Goal: Information Seeking & Learning: Learn about a topic

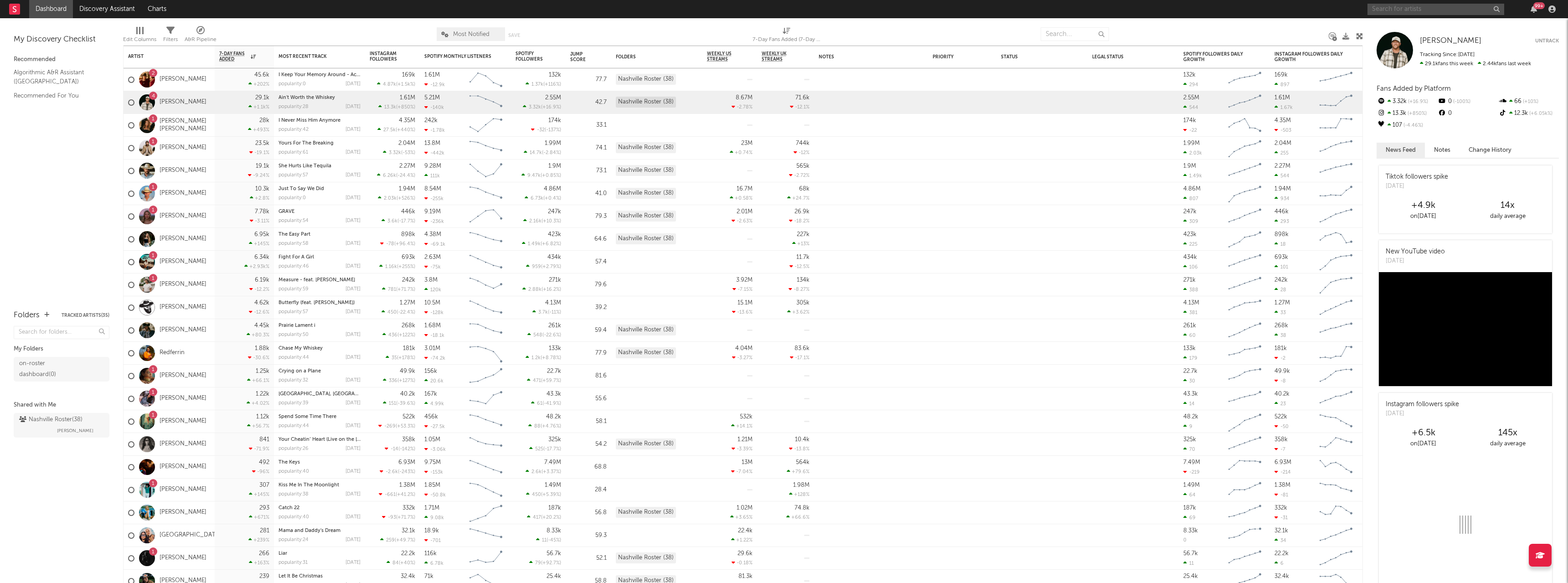
click at [1393, 8] on input "text" at bounding box center [1436, 9] width 137 height 11
click at [1429, 9] on input "[PERSON_NAME]" at bounding box center [1436, 9] width 137 height 11
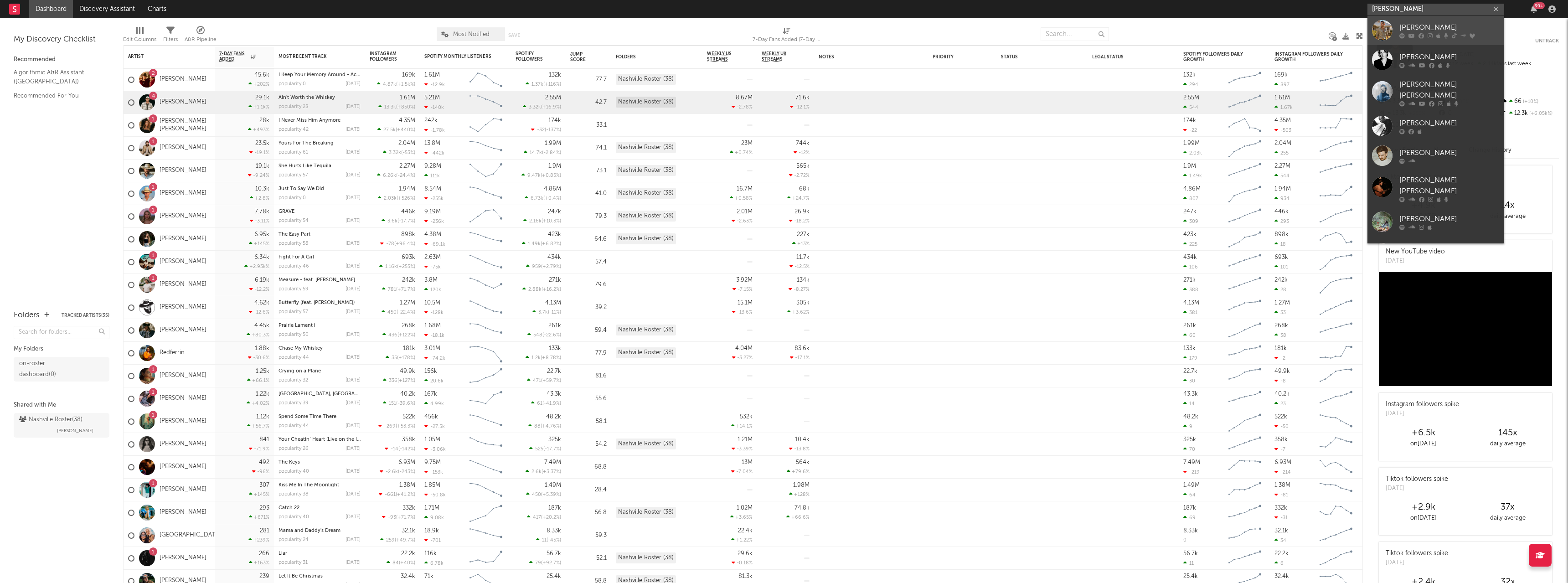
type input "[PERSON_NAME]"
click at [1425, 27] on div "[PERSON_NAME]" at bounding box center [1449, 27] width 100 height 11
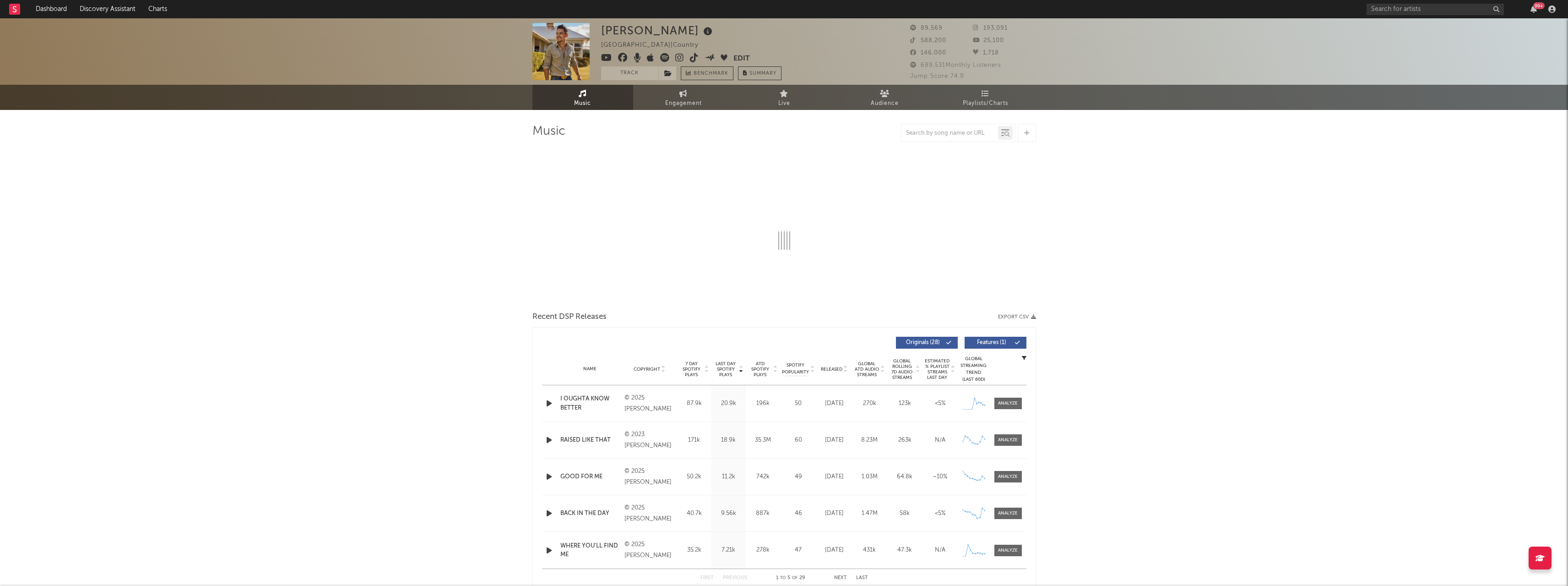
select select "6m"
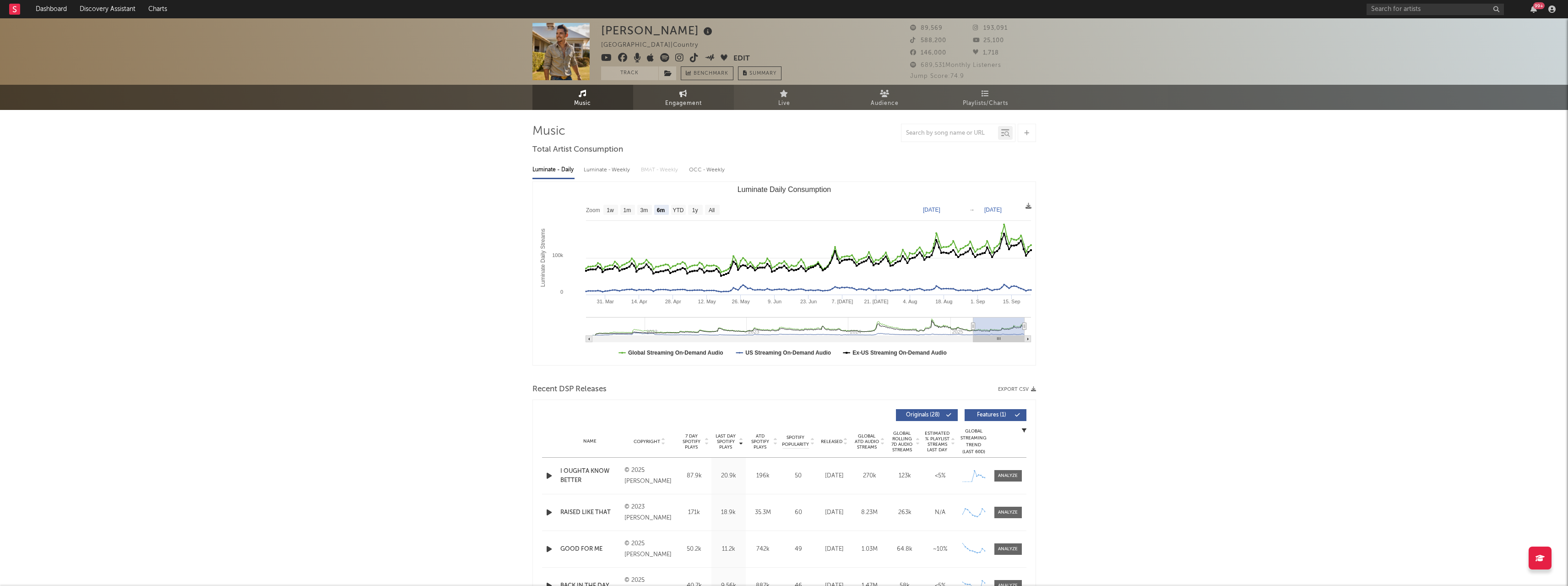
click at [686, 98] on span "Engagement" at bounding box center [683, 103] width 37 height 11
select select "1w"
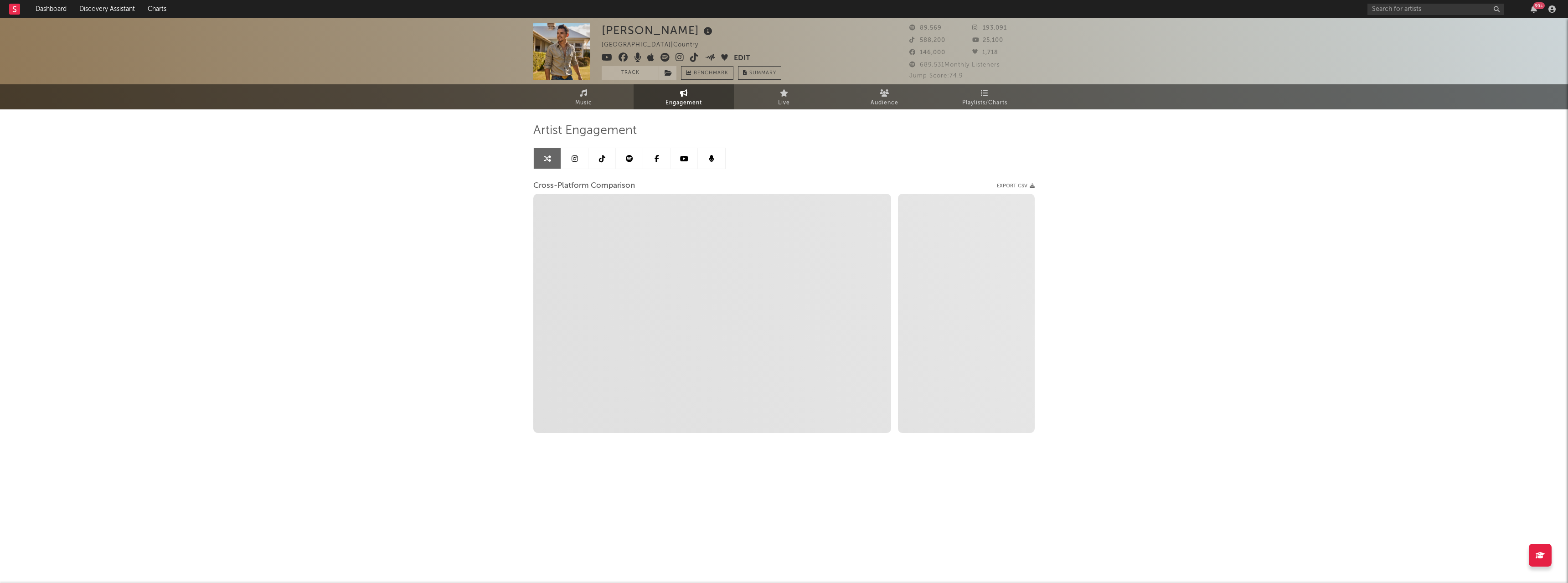
select select "1m"
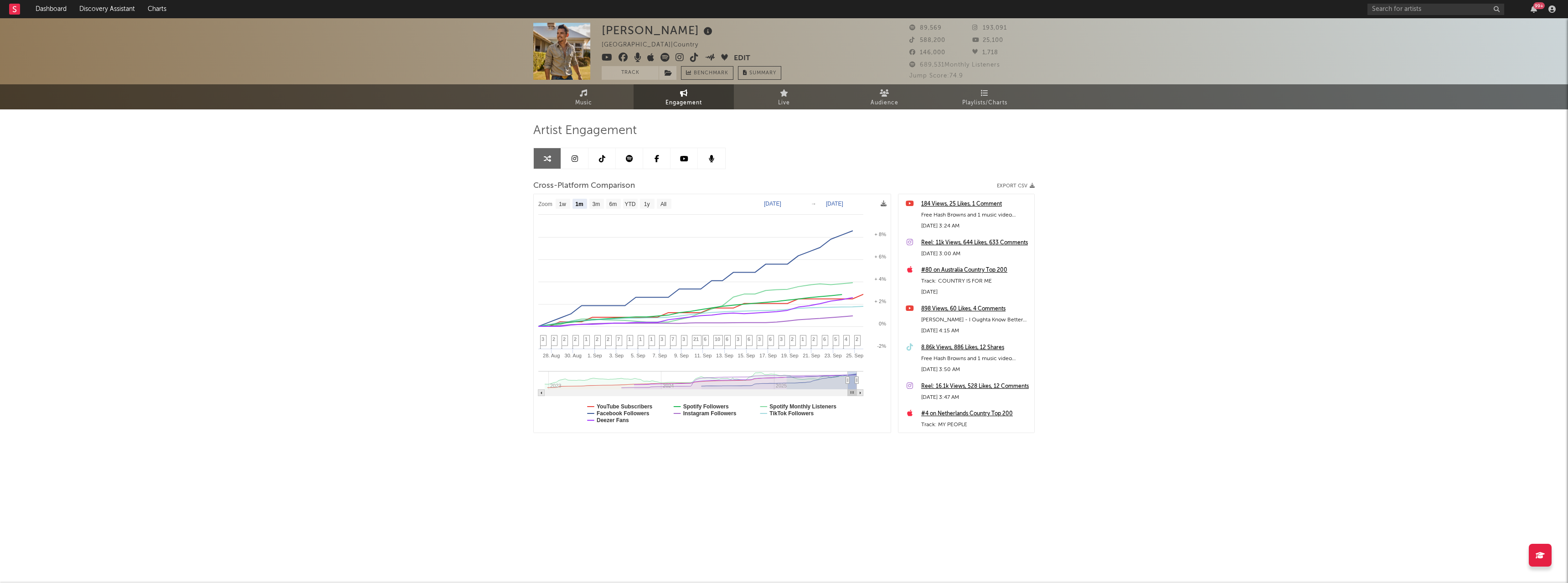
click at [580, 163] on link at bounding box center [574, 159] width 27 height 21
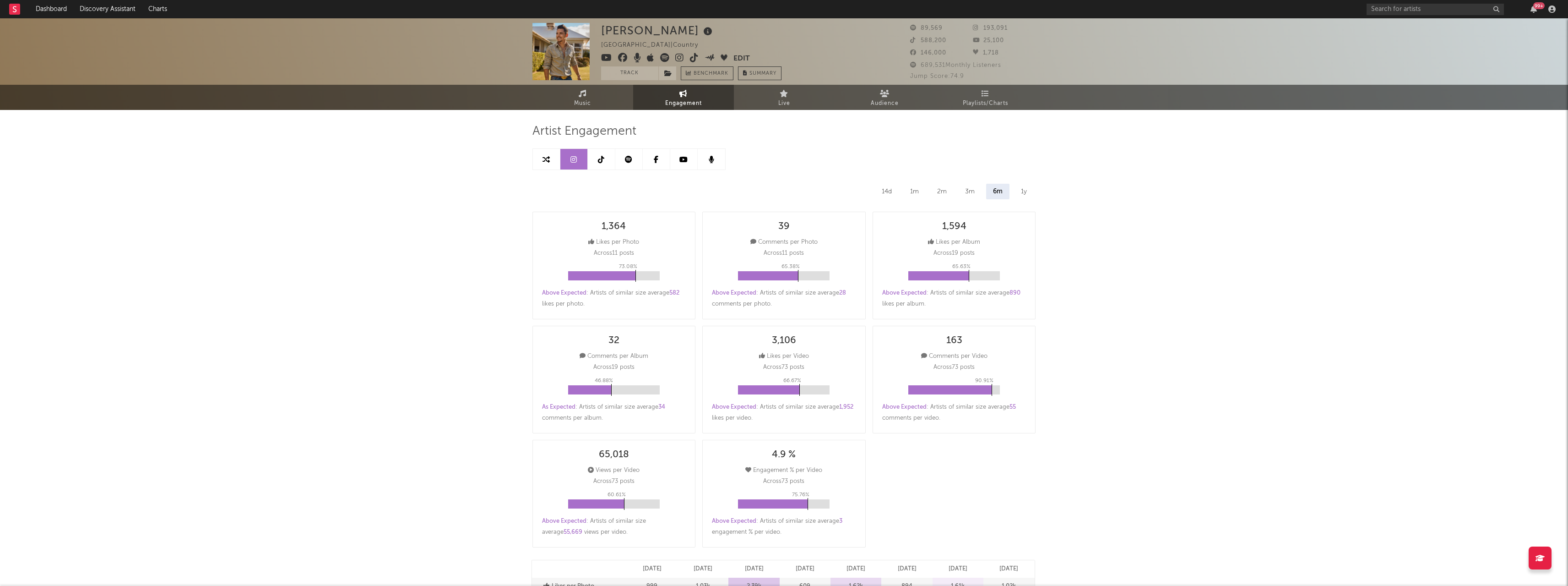
click at [602, 164] on link at bounding box center [601, 160] width 28 height 21
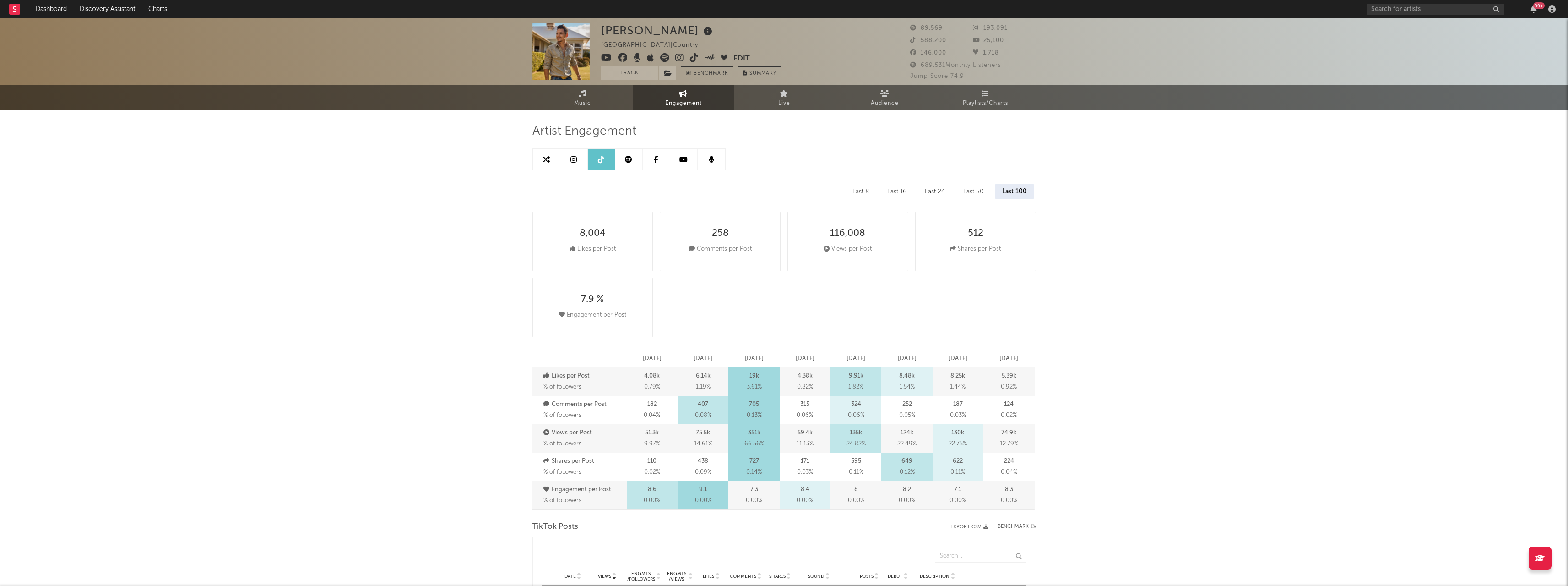
drag, startPoint x: 578, startPoint y: 157, endPoint x: 706, endPoint y: 182, distance: 130.4
click at [578, 157] on link at bounding box center [574, 160] width 28 height 21
select select "6m"
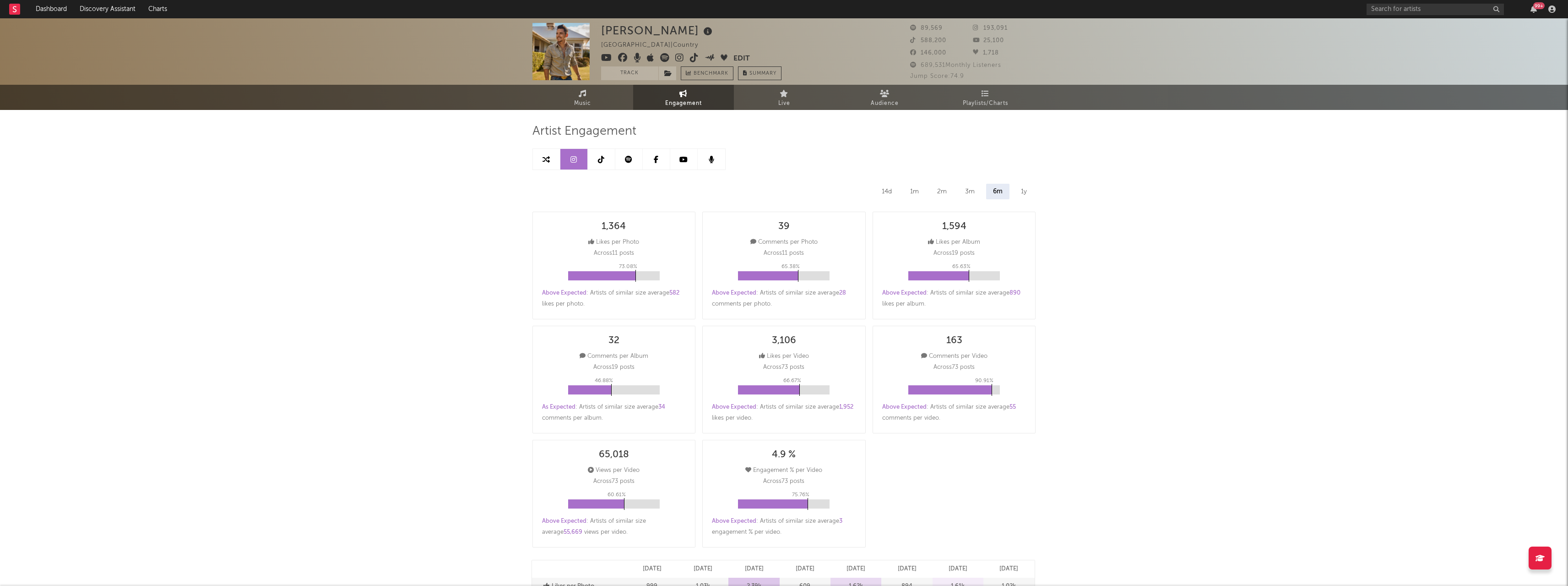
click at [604, 162] on link at bounding box center [601, 160] width 28 height 21
select select "6m"
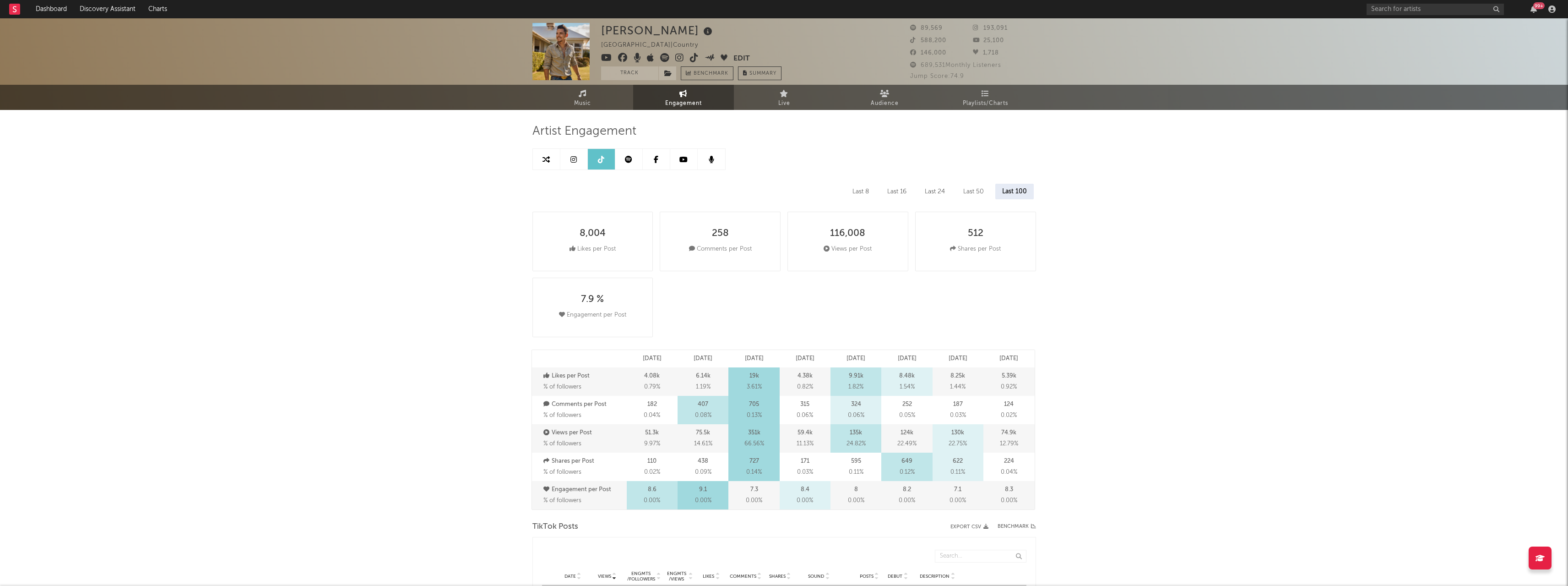
click at [635, 159] on link at bounding box center [629, 160] width 28 height 21
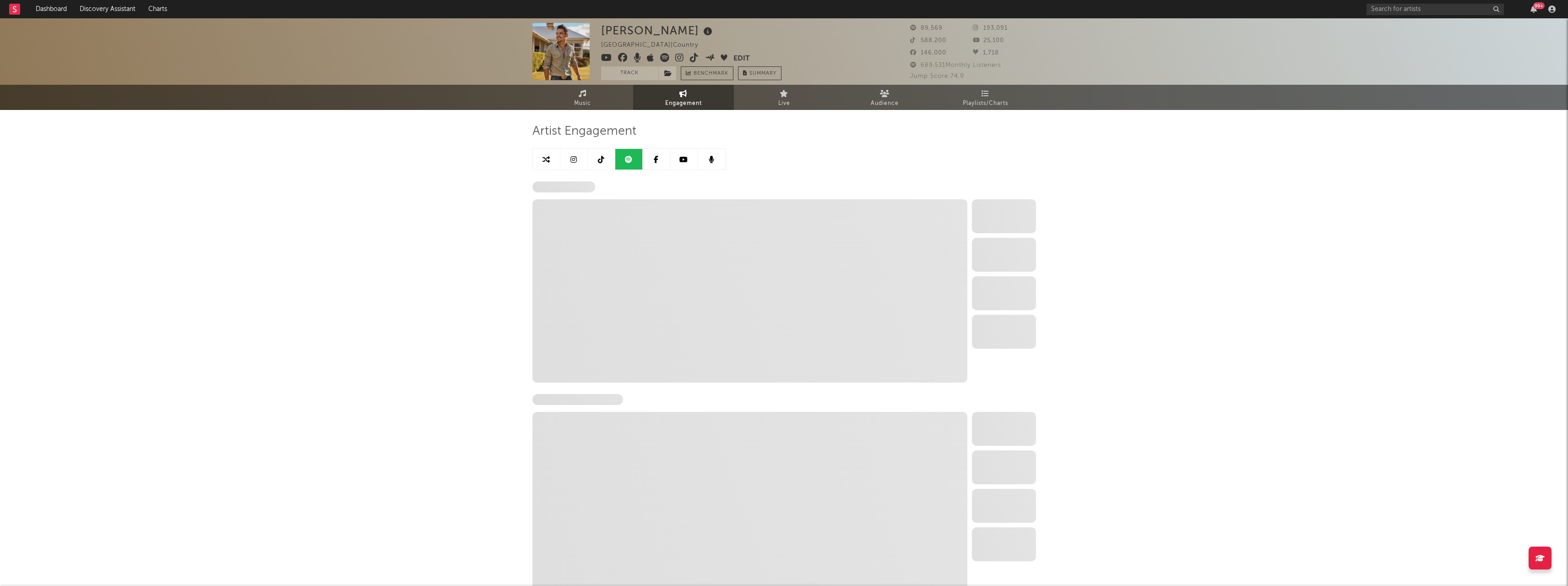
select select "6m"
select select "1w"
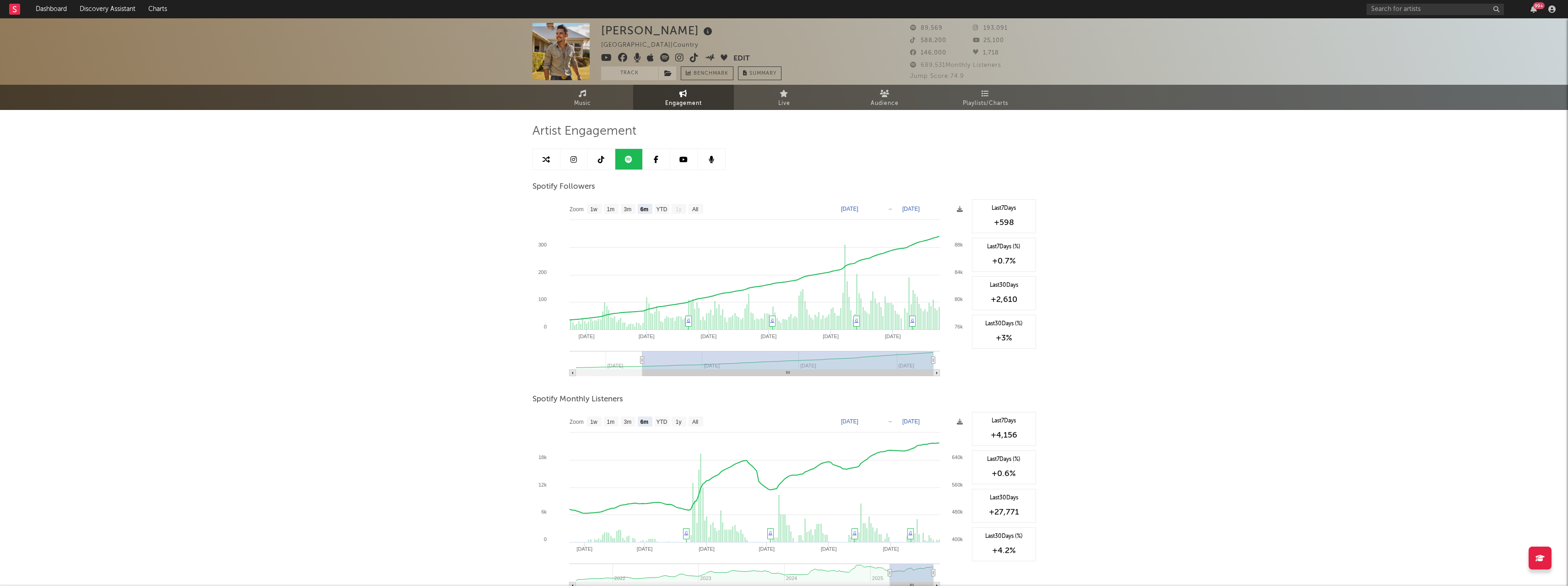
click at [655, 160] on icon at bounding box center [656, 160] width 4 height 7
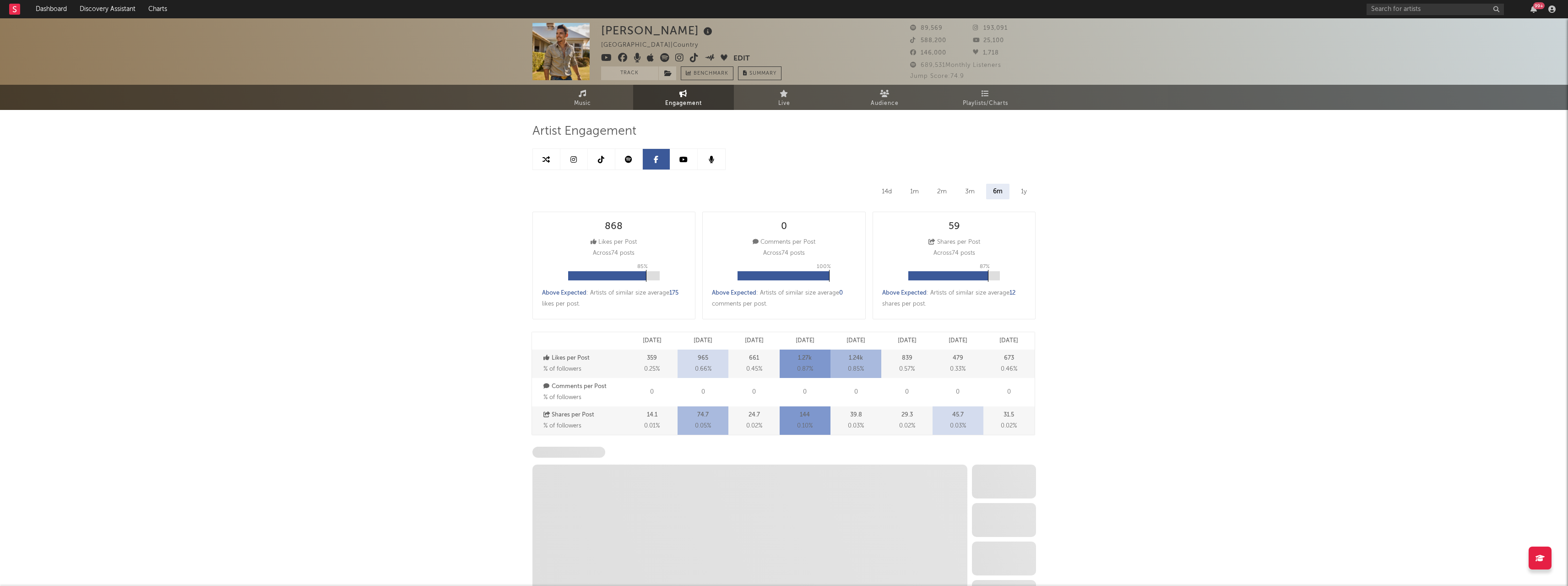
click at [685, 160] on icon at bounding box center [683, 160] width 8 height 7
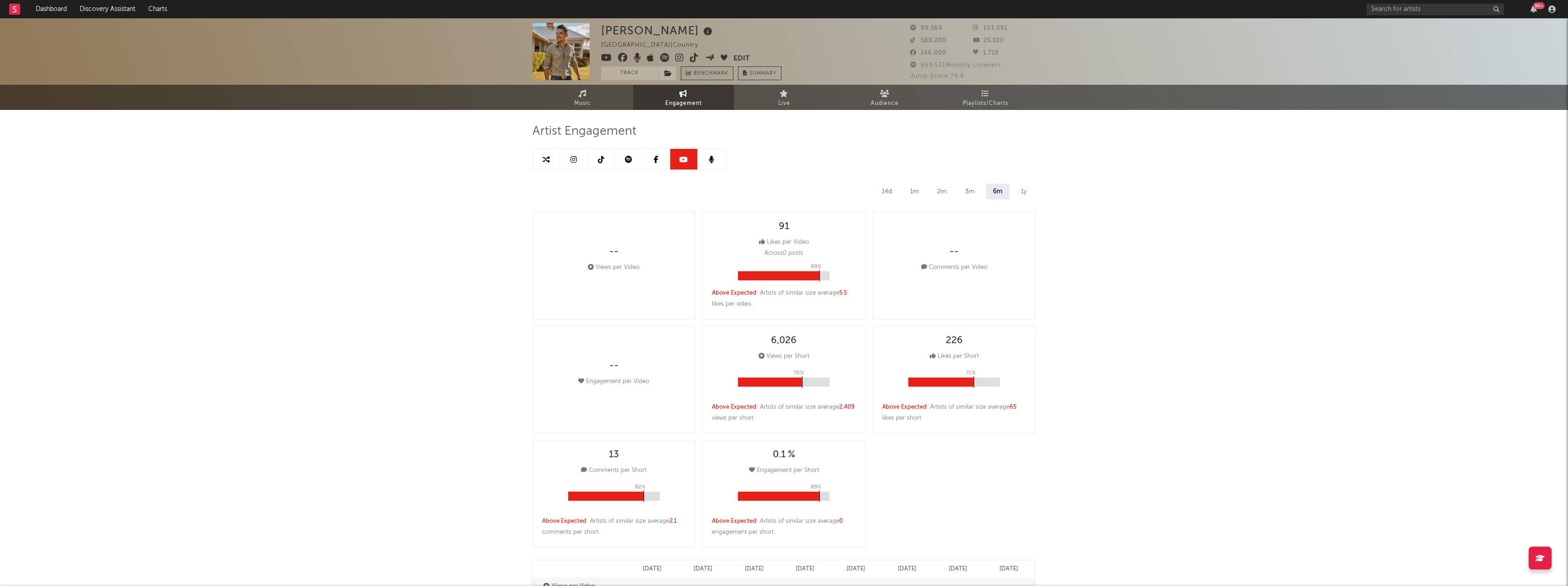
select select "6m"
click at [709, 160] on icon at bounding box center [711, 160] width 5 height 7
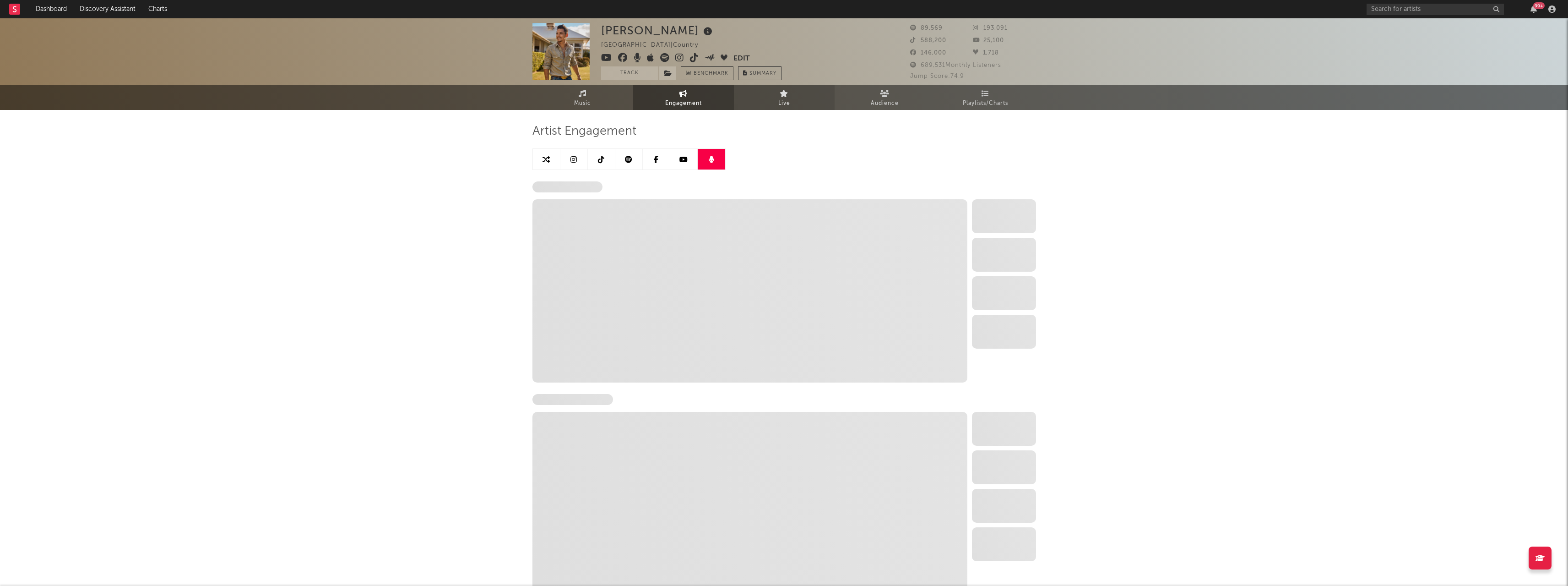
select select "6m"
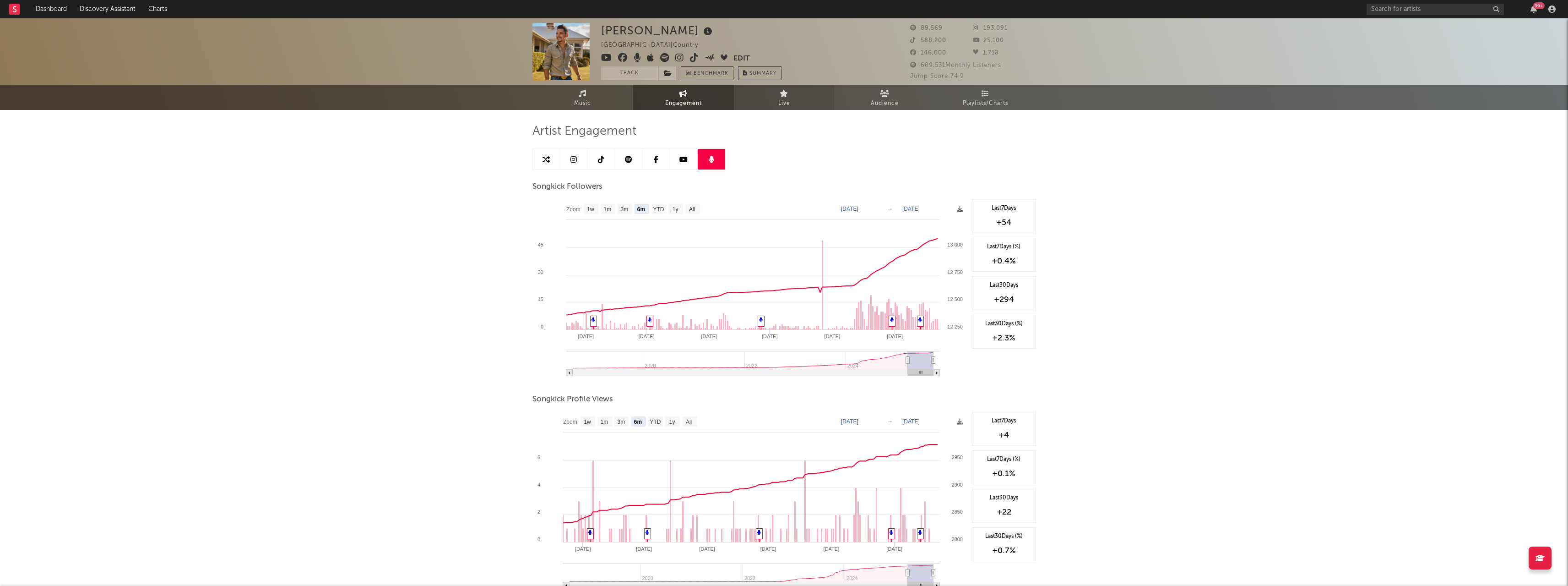
click at [768, 98] on link "Live" at bounding box center [784, 98] width 101 height 25
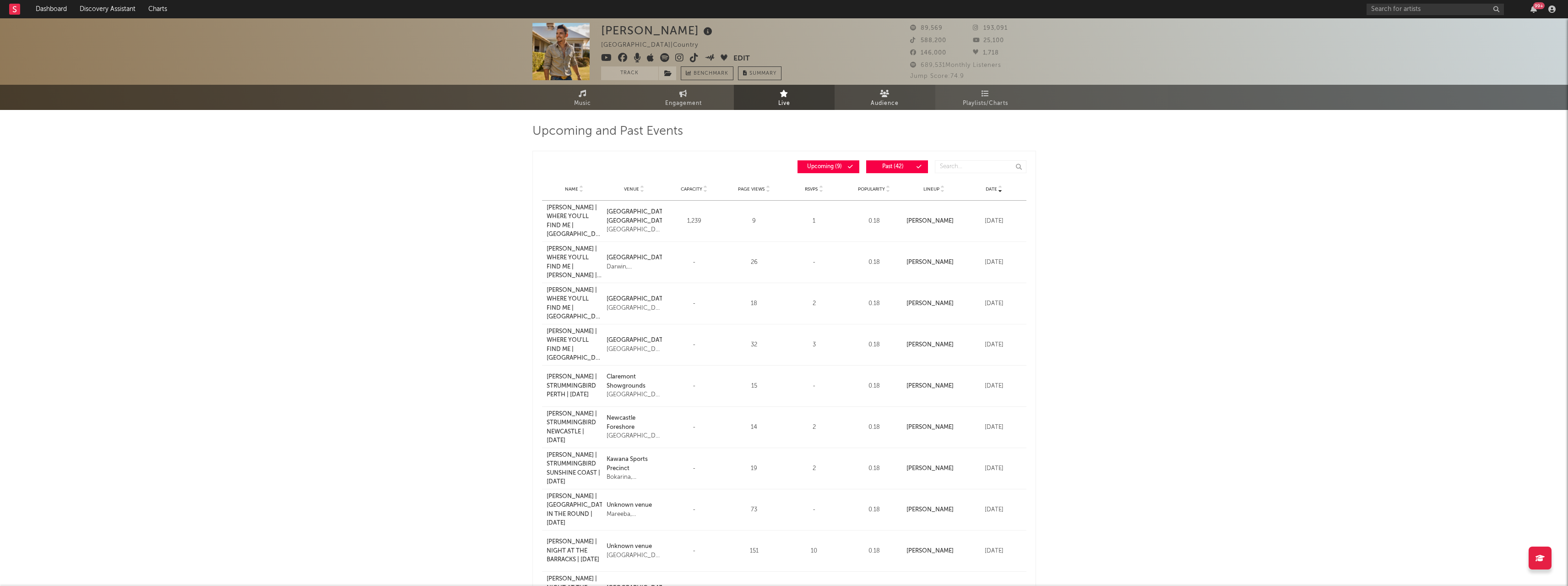
click at [908, 97] on link "Audience" at bounding box center [885, 98] width 101 height 25
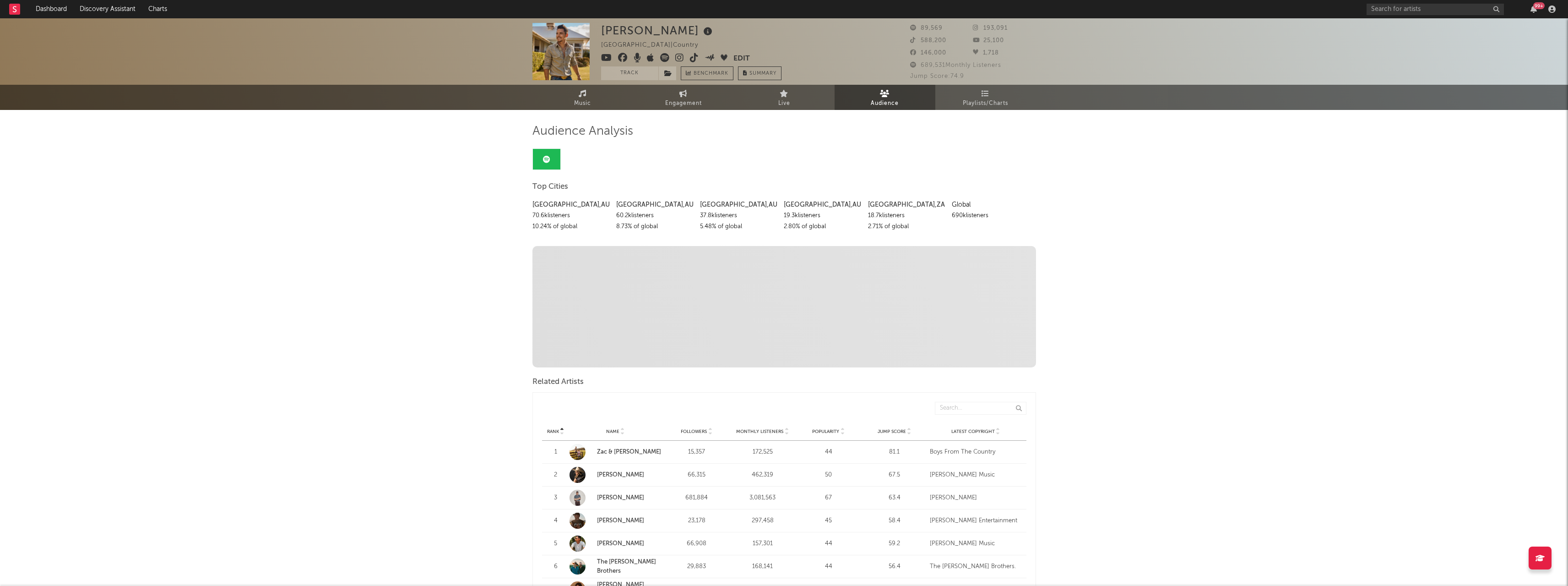
click at [546, 156] on icon at bounding box center [547, 160] width 7 height 7
click at [975, 99] on span "Playlists/Charts" at bounding box center [985, 103] width 45 height 11
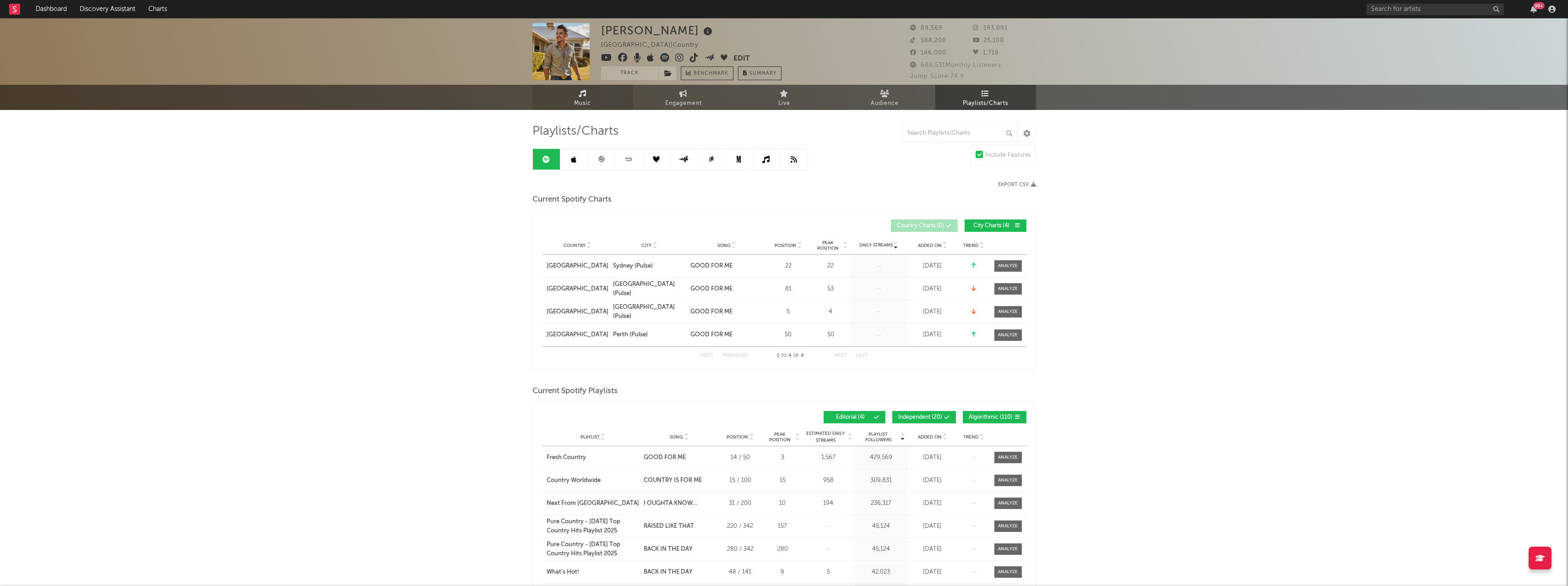
click at [590, 92] on link "Music" at bounding box center [582, 98] width 101 height 25
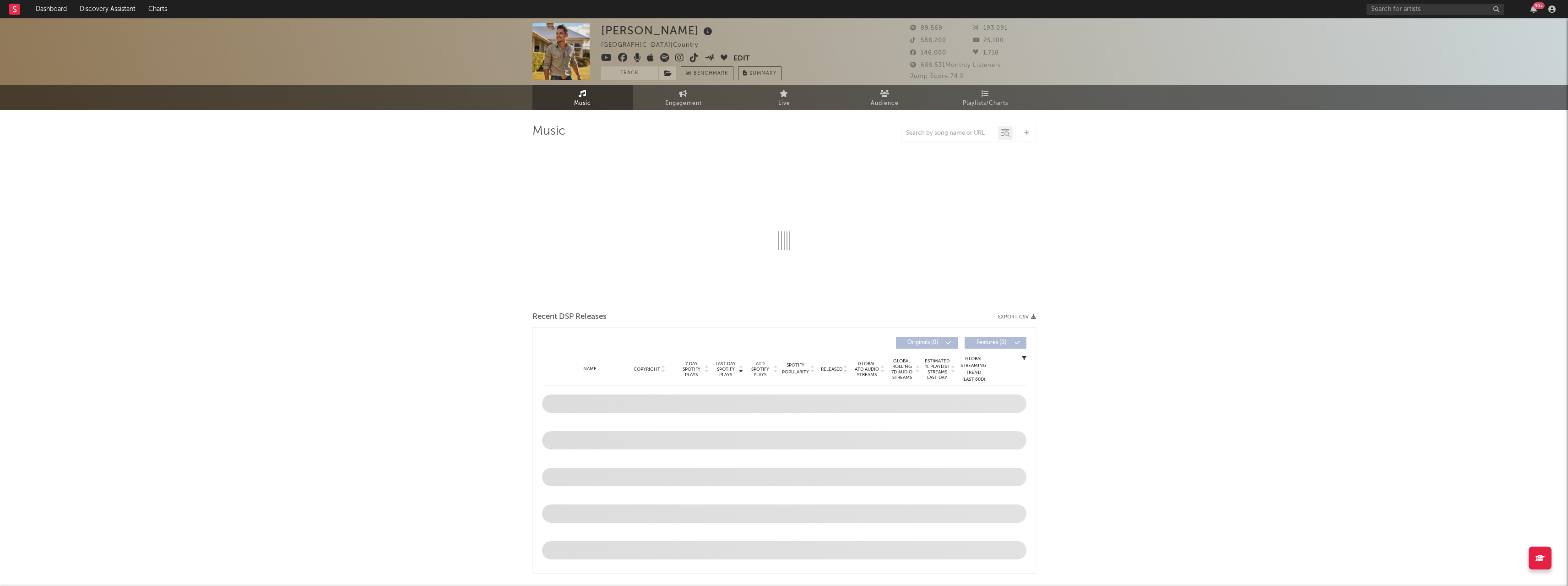
select select "6m"
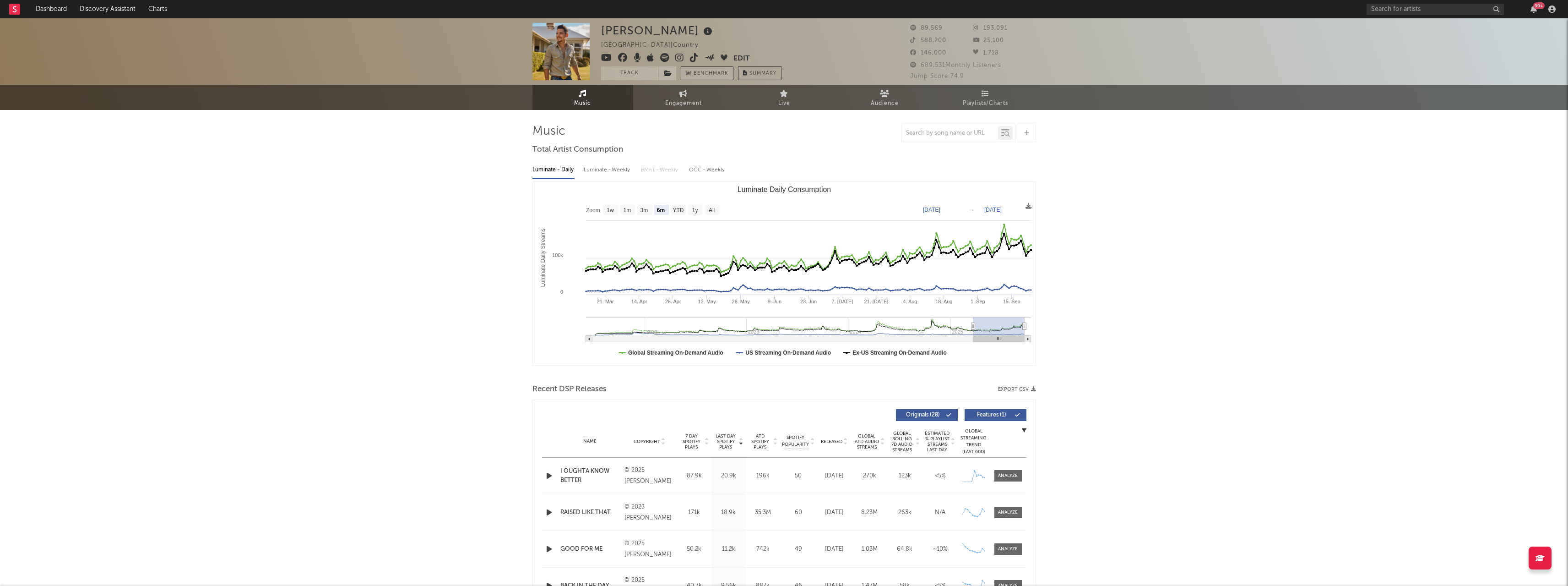
click at [700, 73] on span "Benchmark" at bounding box center [711, 74] width 35 height 11
